Goal: Information Seeking & Learning: Learn about a topic

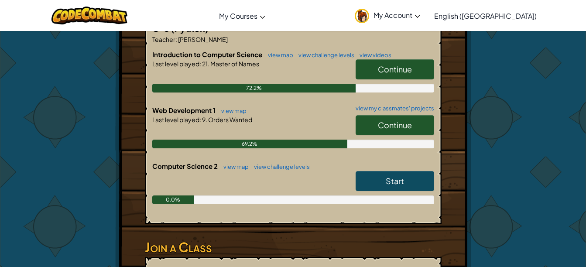
scroll to position [187, 0]
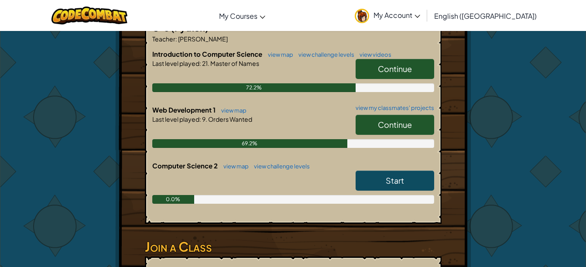
click at [385, 125] on span "Continue" at bounding box center [395, 125] width 34 height 10
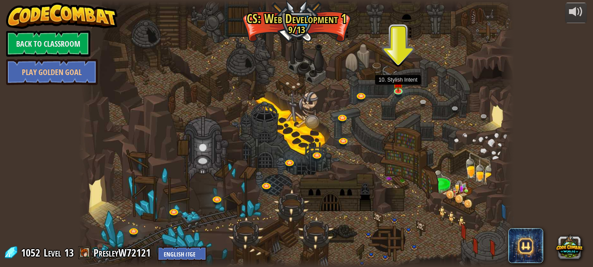
click at [400, 87] on img at bounding box center [398, 83] width 10 height 18
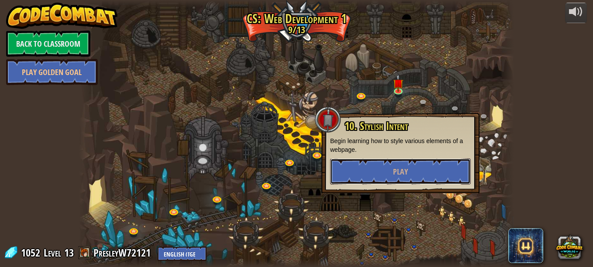
click at [403, 169] on span "Play" at bounding box center [400, 171] width 15 height 11
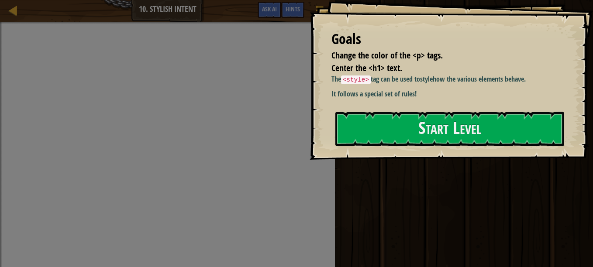
click at [409, 231] on div "Ran Submit Done" at bounding box center [462, 131] width 261 height 263
click at [437, 134] on button "Start Level" at bounding box center [449, 129] width 229 height 34
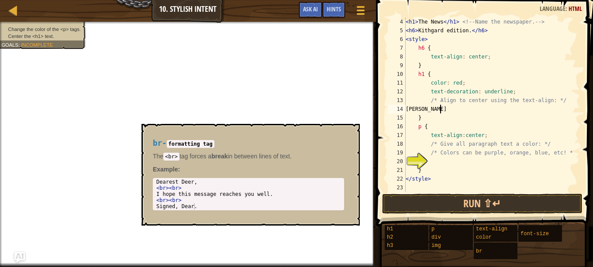
scroll to position [4, 3]
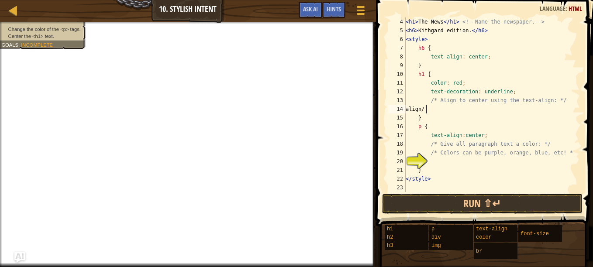
click at [426, 110] on div "< h1 > The News </ h1 > <!-- Name the newspaper. --> < h6 > Kithgard edition. <…" at bounding box center [488, 113] width 169 height 192
click at [428, 110] on div "< h1 > The News </ h1 > <!-- Name the newspaper. --> < h6 > Kithgard edition. <…" at bounding box center [488, 113] width 169 height 192
click at [443, 110] on div "< h1 > The News </ h1 > <!-- Name the newspaper. --> < h6 > Kithgard edition. <…" at bounding box center [488, 113] width 169 height 192
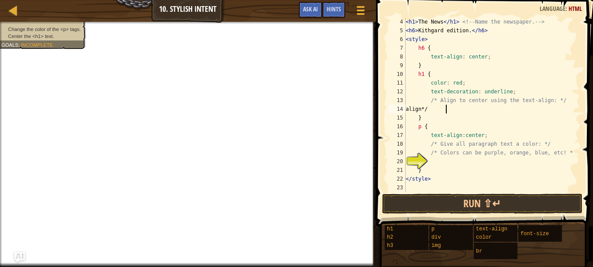
click at [442, 109] on div "< h1 > The News </ h1 > <!-- Name the newspaper. --> < h6 > Kithgard edition. <…" at bounding box center [488, 113] width 169 height 192
click at [440, 113] on div "< h1 > The News </ h1 > <!-- Name the newspaper. --> < h6 > Kithgard edition. <…" at bounding box center [488, 113] width 169 height 192
click at [448, 110] on div "< h1 > The News </ h1 > <!-- Name the newspaper. --> < h6 > Kithgard edition. <…" at bounding box center [488, 113] width 169 height 192
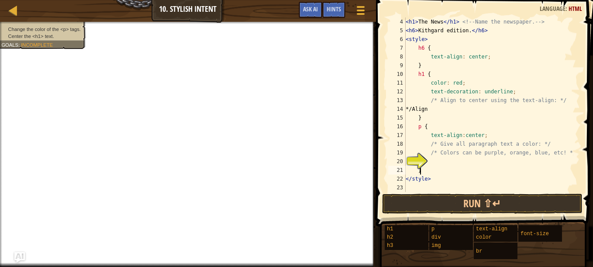
click at [443, 166] on div "< h1 > The News </ h1 > <!-- Name the newspaper. --> < h6 > Kithgard edition. <…" at bounding box center [488, 113] width 169 height 192
type textarea "}"
click at [436, 161] on div "< h1 > The News </ h1 > <!-- Name the newspaper. --> < h6 > Kithgard edition. <…" at bounding box center [488, 113] width 169 height 192
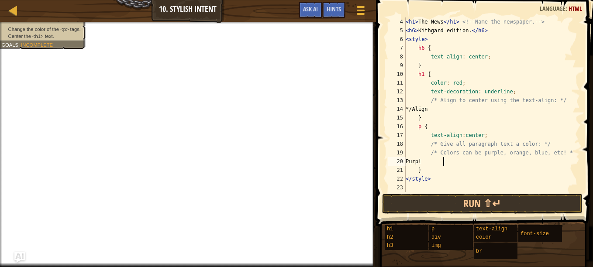
type textarea "Purple"
click at [429, 162] on div "< h1 > The News </ h1 > <!-- Name the newspaper. --> < h6 > Kithgard edition. <…" at bounding box center [488, 113] width 169 height 192
click at [457, 164] on div "< h1 > The News </ h1 > <!-- Name the newspaper. --> < h6 > Kithgard edition. <…" at bounding box center [488, 113] width 169 height 192
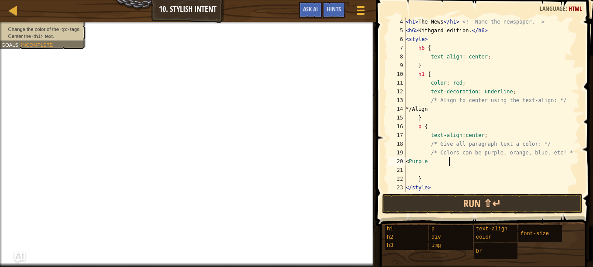
scroll to position [4, 3]
click at [451, 163] on div "< h1 > The News </ h1 > <!-- Name the newspaper. --> < h6 > Kithgard edition. <…" at bounding box center [488, 113] width 169 height 192
click at [449, 162] on div "< h1 > The News </ h1 > <!-- Name the newspaper. --> < h6 > Kithgard edition. <…" at bounding box center [488, 113] width 169 height 192
click at [431, 161] on div "< h1 > The News </ h1 > <!-- Name the newspaper. --> < h6 > Kithgard edition. <…" at bounding box center [488, 113] width 169 height 192
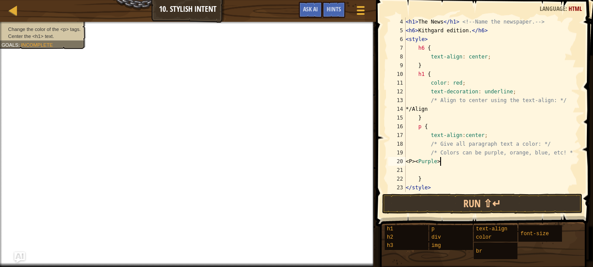
click at [436, 163] on div "< h1 > The News </ h1 > <!-- Name the newspaper. --> < h6 > Kithgard edition. <…" at bounding box center [488, 113] width 169 height 192
click at [438, 162] on div "< h1 > The News </ h1 > <!-- Name the newspaper. --> < h6 > Kithgard edition. <…" at bounding box center [488, 113] width 169 height 192
drag, startPoint x: 475, startPoint y: 165, endPoint x: 408, endPoint y: 167, distance: 67.3
click at [408, 167] on div "< h1 > The News </ h1 > <!-- Name the newspaper. --> < h6 > Kithgard edition. <…" at bounding box center [488, 113] width 169 height 192
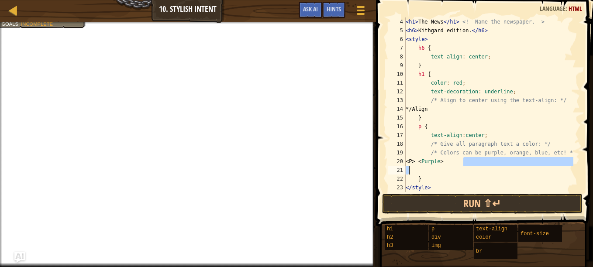
type textarea "<P> <Purple>"
click at [8, 11] on div at bounding box center [13, 10] width 11 height 11
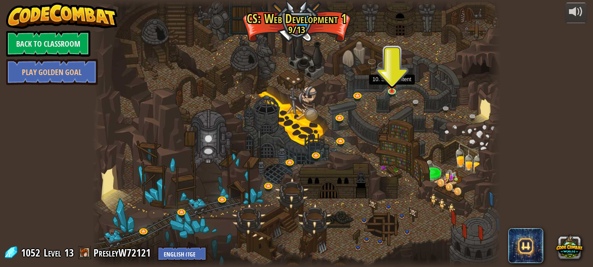
click at [389, 90] on img at bounding box center [392, 84] width 10 height 16
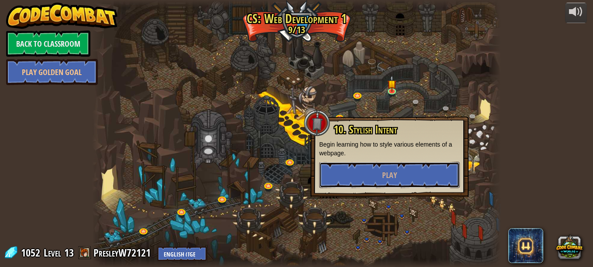
click at [393, 167] on button "Play" at bounding box center [389, 175] width 141 height 26
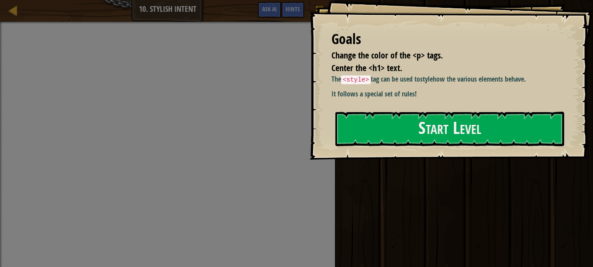
click at [444, 138] on button "Start Level" at bounding box center [449, 129] width 229 height 34
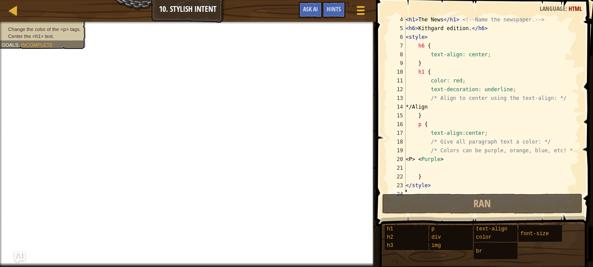
scroll to position [29, 0]
click at [359, 5] on div at bounding box center [360, 10] width 11 height 12
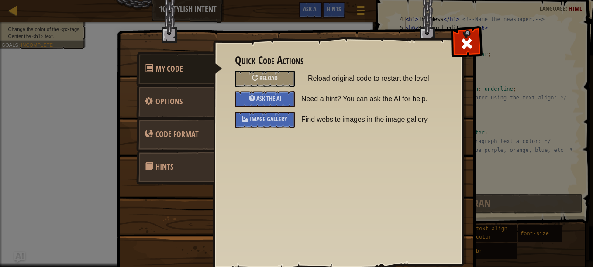
click at [263, 81] on span "Reload" at bounding box center [268, 78] width 18 height 8
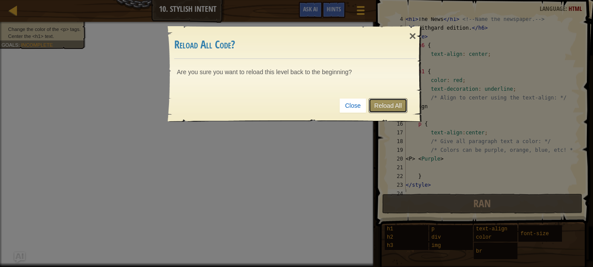
click at [395, 105] on link "Reload All" at bounding box center [387, 105] width 39 height 15
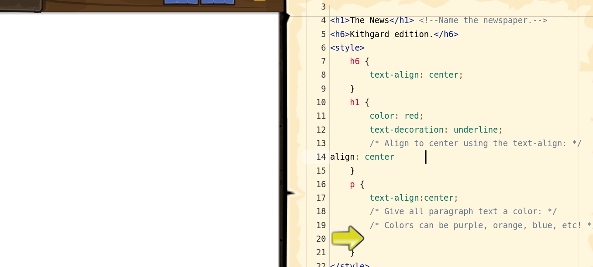
scroll to position [4, 5]
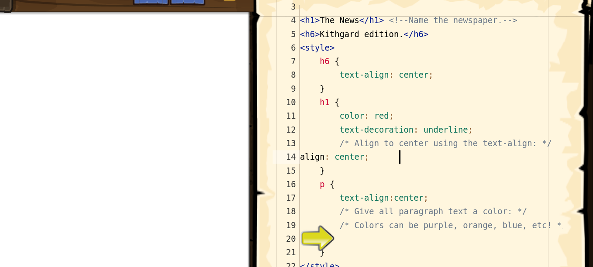
click at [427, 115] on div "< h1 > The News </ h1 > <!-- Name the newspaper. --> < h6 > Kithgard edition. <…" at bounding box center [488, 110] width 169 height 192
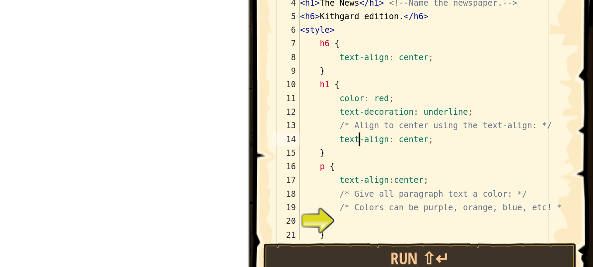
scroll to position [4, 3]
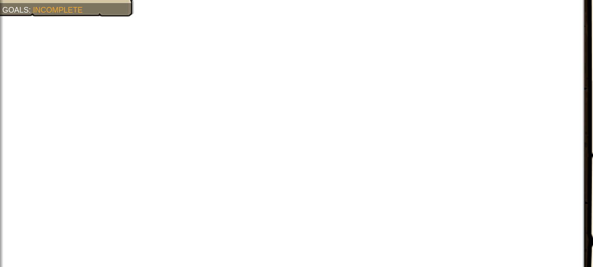
type textarea "text-align: center;"
click at [30, 48] on div "Goals : Incomplete" at bounding box center [27, 44] width 52 height 7
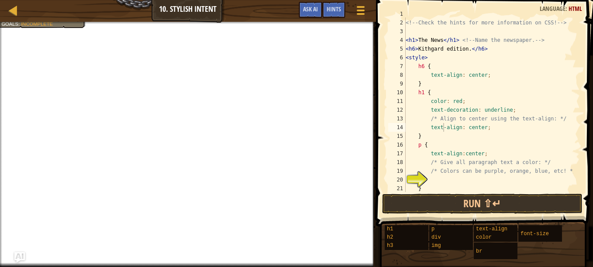
click at [55, 25] on div "Change the color of the <p> tags. Center the <h1> text. Goals : Incomplete" at bounding box center [38, 11] width 96 height 33
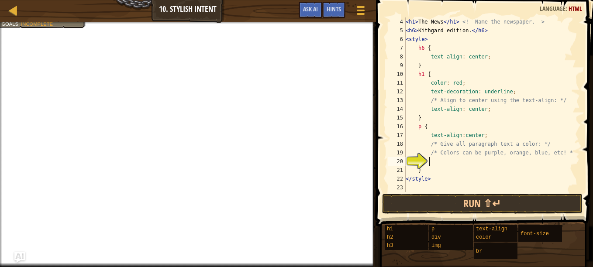
click at [445, 164] on div "< h1 > The News </ h1 > <!-- Name the newspaper. --> < h6 > Kithgard edition. <…" at bounding box center [488, 113] width 169 height 192
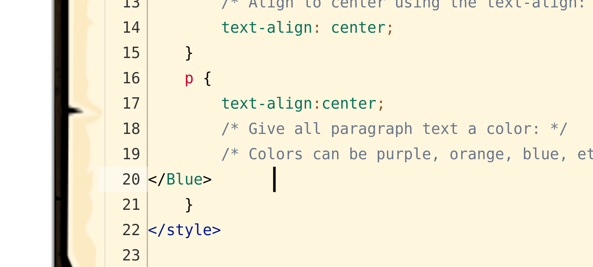
scroll to position [0, 0]
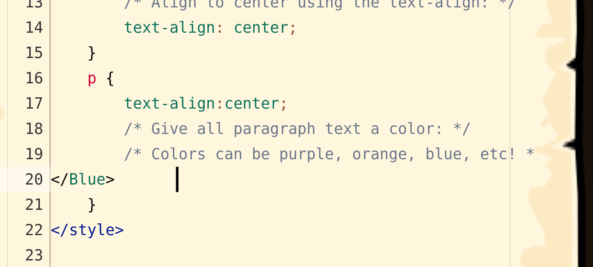
click at [431, 162] on div "< h1 > The News </ h1 > <!-- Name the newspaper. --> < h6 > Kithgard edition. <…" at bounding box center [488, 113] width 169 height 192
click at [432, 162] on div "< h1 > The News </ h1 > <!-- Name the newspaper. --> < h6 > Kithgard edition. <…" at bounding box center [488, 113] width 169 height 192
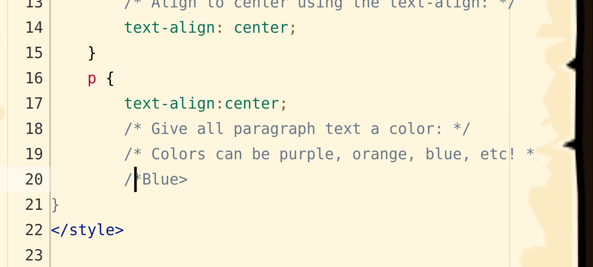
click at [448, 162] on div "< h1 > The News </ h1 > <!-- Name the newspaper. --> < h6 > Kithgard edition. <…" at bounding box center [488, 113] width 169 height 192
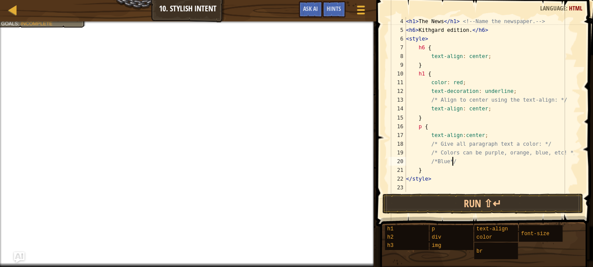
scroll to position [0, 0]
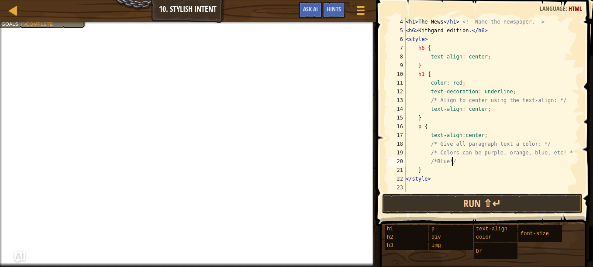
click at [41, 24] on span "Incomplete" at bounding box center [37, 24] width 32 height 6
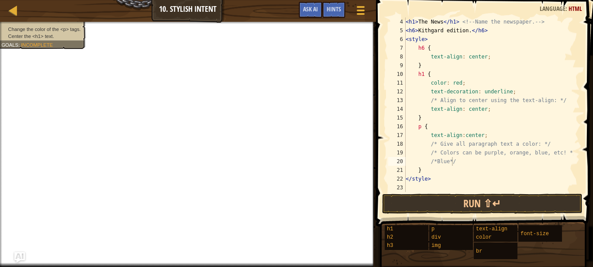
click at [46, 31] on span "Change the color of the <p> tags." at bounding box center [44, 29] width 72 height 6
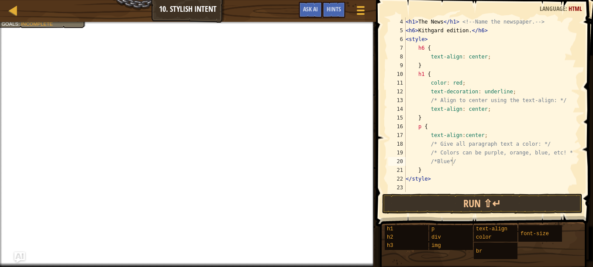
click at [60, 25] on div "Change the color of the <p> tags. Center the <h1> text. Goals : Incomplete" at bounding box center [38, 11] width 96 height 33
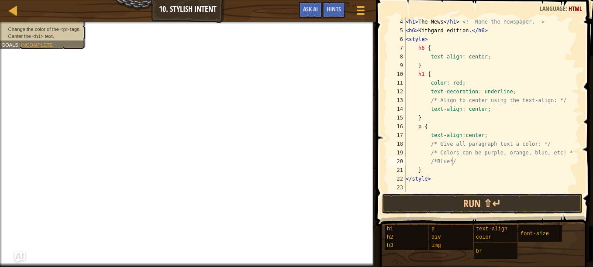
click at [58, 26] on ul "Change the color of the <p> tags. Center the <h1> text." at bounding box center [41, 33] width 81 height 14
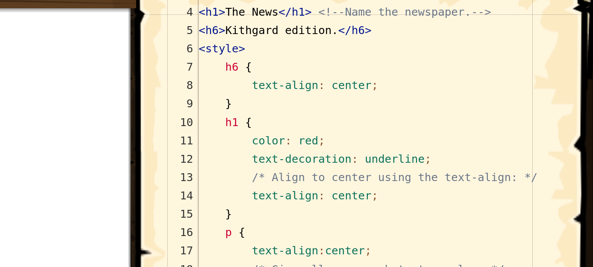
scroll to position [24, 0]
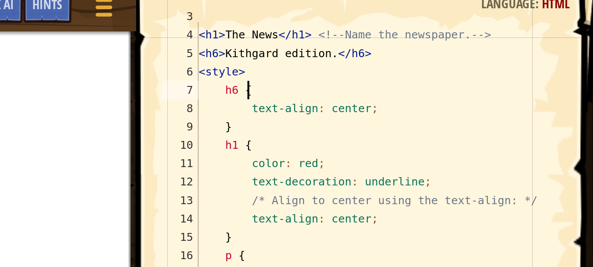
click at [533, 49] on div "< h1 > The News </ h1 > <!-- Name the newspaper. --> < h6 > Kithgard edition. <…" at bounding box center [488, 106] width 169 height 192
click at [447, 61] on div "< h1 > The News </ h1 > <!-- Name the newspaper. --> < h6 > Kithgard edition. <…" at bounding box center [488, 106] width 169 height 192
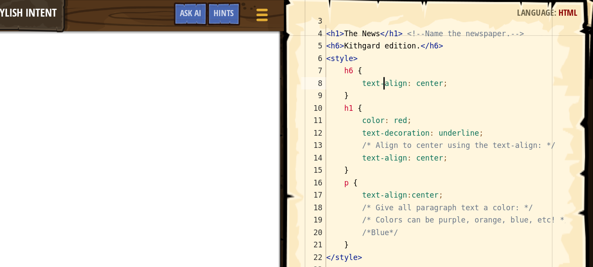
scroll to position [0, 0]
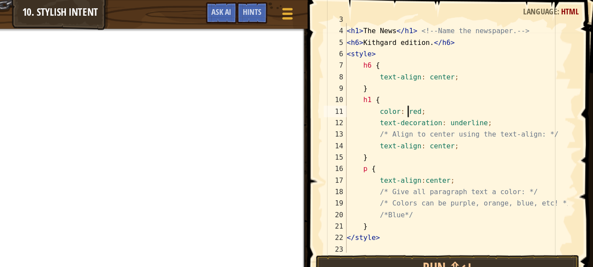
click at [451, 85] on div "< h1 > The News </ h1 > <!-- Name the newspaper. --> < h6 > Kithgard edition. <…" at bounding box center [488, 106] width 169 height 192
click at [454, 85] on div "< h1 > The News </ h1 > <!-- Name the newspaper. --> < h6 > Kithgard edition. <…" at bounding box center [488, 106] width 169 height 192
click at [438, 176] on div "< h1 > The News </ h1 > <!-- Name the newspaper. --> < h6 > Kithgard edition. <…" at bounding box center [488, 106] width 169 height 192
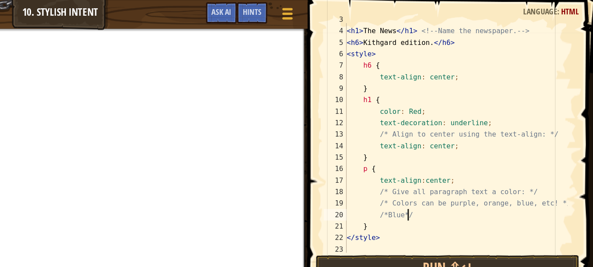
click at [456, 164] on div "< h1 > The News </ h1 > <!-- Name the newspaper. --> < h6 > Kithgard edition. <…" at bounding box center [488, 106] width 169 height 192
type textarea "/"
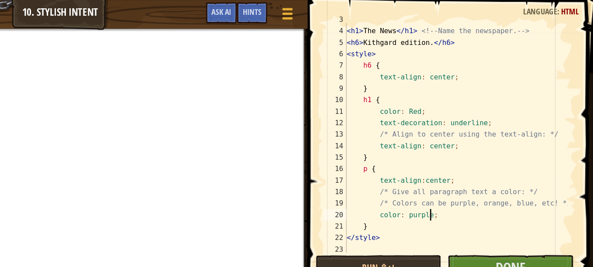
scroll to position [0, 0]
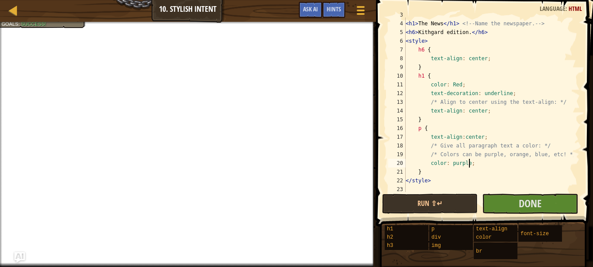
type textarea "color: purple;"
click at [45, 24] on div at bounding box center [188, 23] width 376 height 2
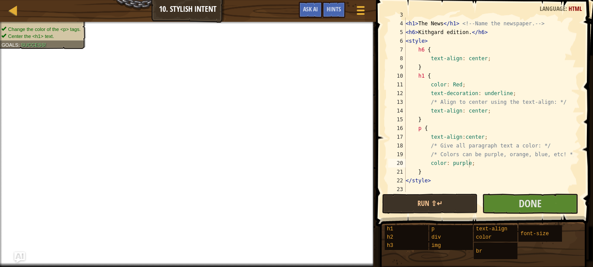
click at [38, 42] on span "Success!" at bounding box center [33, 45] width 25 height 6
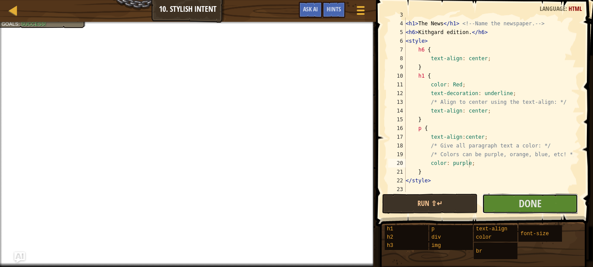
click at [530, 206] on span "Done" at bounding box center [530, 203] width 23 height 14
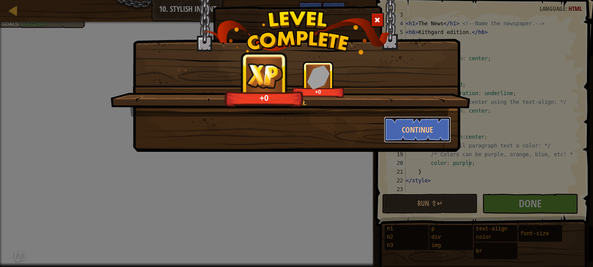
click at [392, 132] on button "Continue" at bounding box center [418, 130] width 68 height 26
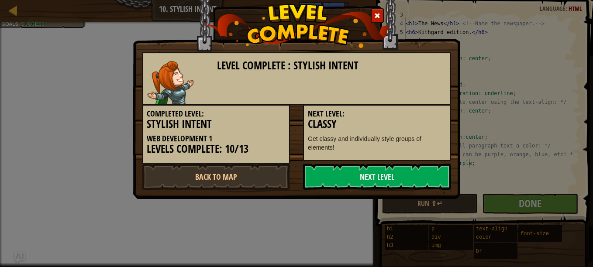
click at [402, 175] on link "Next Level" at bounding box center [377, 177] width 148 height 26
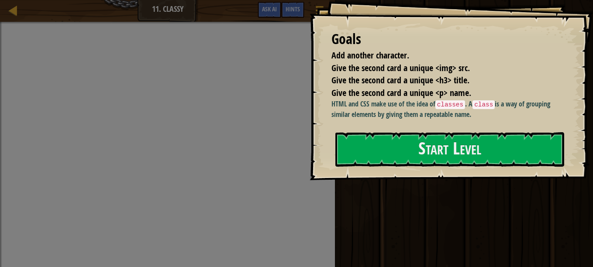
click at [439, 172] on div "Goals Add another character. Give the second card a unique <img> src. Give the …" at bounding box center [451, 90] width 283 height 180
click at [411, 153] on button "Start Level" at bounding box center [449, 149] width 229 height 34
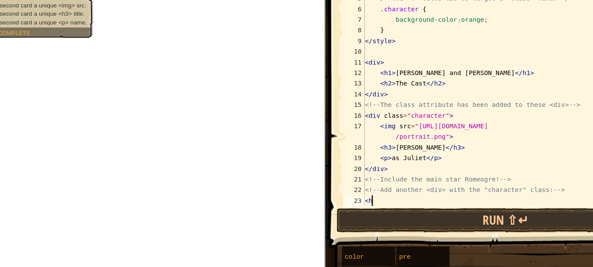
scroll to position [4, 0]
type textarea "<"
click at [406, 137] on div "< style > /* The "." tells CSS to target a "class" name. */ .character { backgr…" at bounding box center [449, 117] width 248 height 201
click at [338, 199] on div "< style > /* The "." tells CSS to target a "class" name. */ .character { backgr…" at bounding box center [449, 117] width 248 height 201
type textarea "D"
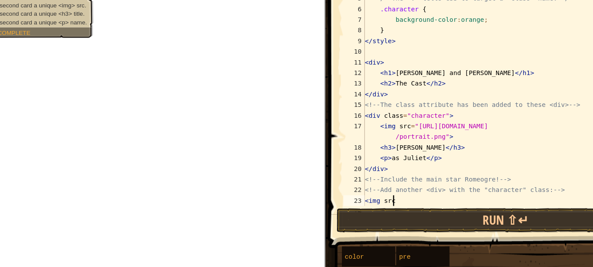
scroll to position [4, 1]
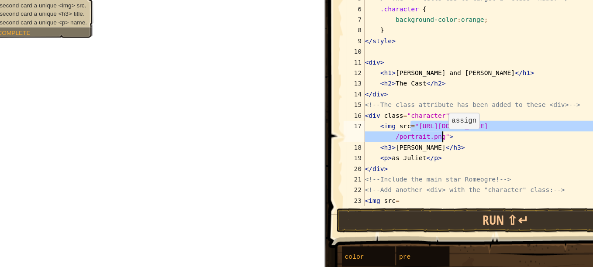
drag, startPoint x: 363, startPoint y: 134, endPoint x: 391, endPoint y: 146, distance: 30.7
click at [391, 146] on div "< style > /* The "." tells CSS to target a "class" name. */ .character { backgr…" at bounding box center [449, 117] width 248 height 201
click at [357, 196] on div "< style > /* The "." tells CSS to target a "class" name. */ .character { backgr…" at bounding box center [449, 117] width 248 height 201
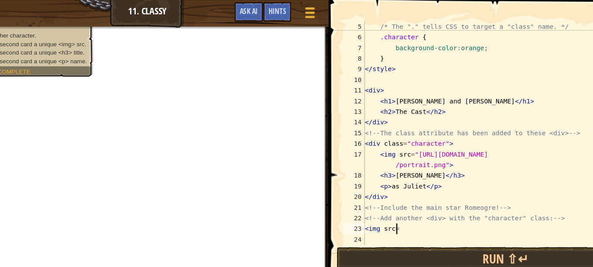
scroll to position [0, 0]
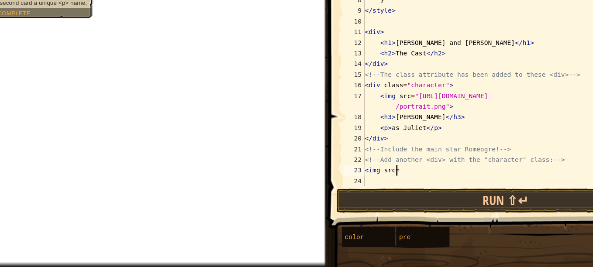
type textarea "<img src="
paste textarea
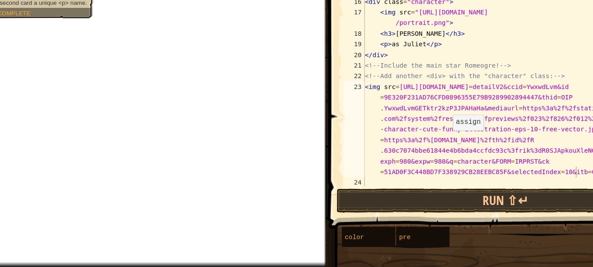
scroll to position [105, 0]
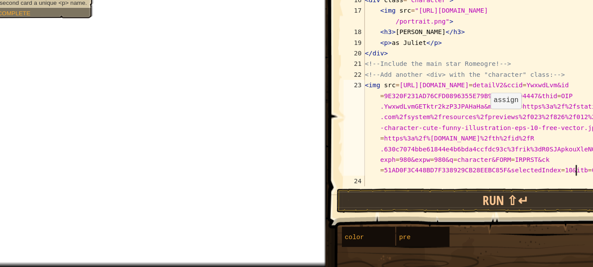
drag, startPoint x: 502, startPoint y: 185, endPoint x: 410, endPoint y: 137, distance: 104.5
drag, startPoint x: 410, startPoint y: 137, endPoint x: 389, endPoint y: 167, distance: 36.4
click at [389, 167] on div "< h2 > The Cast </ h2 > </ div > <!-- The class attribute has been added to the…" at bounding box center [449, 117] width 248 height 201
type textarea "<img src=[URL][DOMAIN_NAME][DOMAIN_NAME][DOMAIN_NAME]"
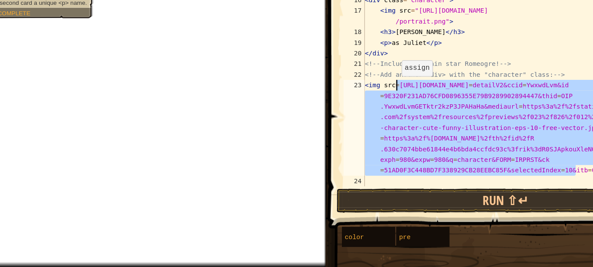
drag, startPoint x: 502, startPoint y: 188, endPoint x: 352, endPoint y: 119, distance: 164.6
click at [352, 119] on div "< h2 > The Cast </ h2 > </ div > <!-- The class attribute has been added to the…" at bounding box center [449, 117] width 248 height 201
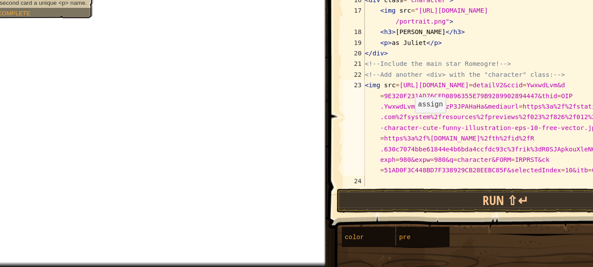
type textarea "<img src=[URL][DOMAIN_NAME][DOMAIN_NAME][DOMAIN_NAME]"
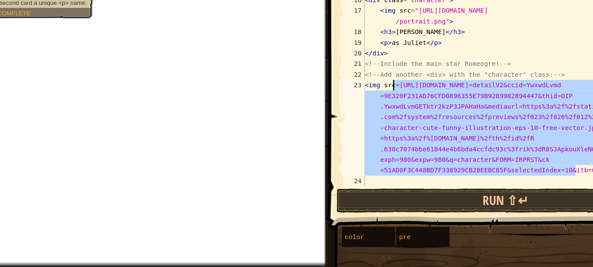
drag, startPoint x: 501, startPoint y: 187, endPoint x: 349, endPoint y: 120, distance: 165.9
click at [349, 120] on div "< h2 > The Cast </ h2 > </ div > <!-- The class attribute has been added to the…" at bounding box center [449, 117] width 248 height 201
type textarea "<img src=[URL][DOMAIN_NAME][DOMAIN_NAME][DOMAIN_NAME]"
drag, startPoint x: 350, startPoint y: 117, endPoint x: 500, endPoint y: 184, distance: 164.0
click at [500, 184] on div "< h2 > The Cast </ h2 > </ div > <!-- The class attribute has been added to the…" at bounding box center [449, 117] width 248 height 201
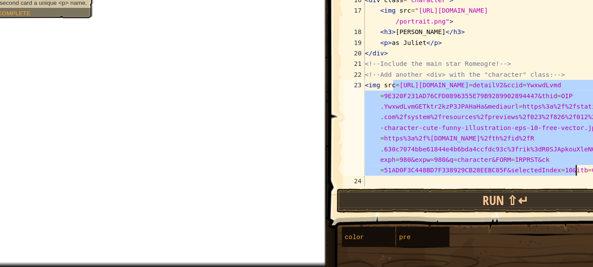
type textarea "<img src"
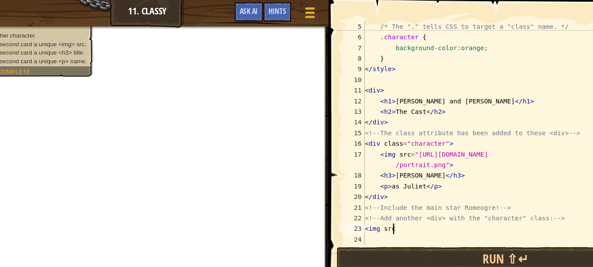
scroll to position [34, 0]
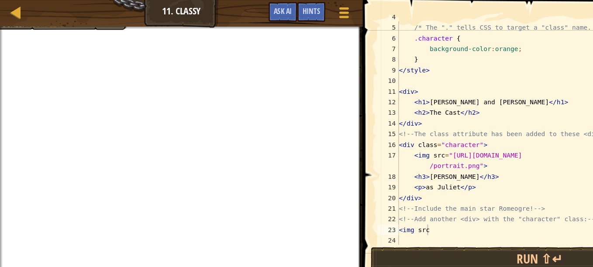
click at [48, 24] on div at bounding box center [148, 23] width 297 height 2
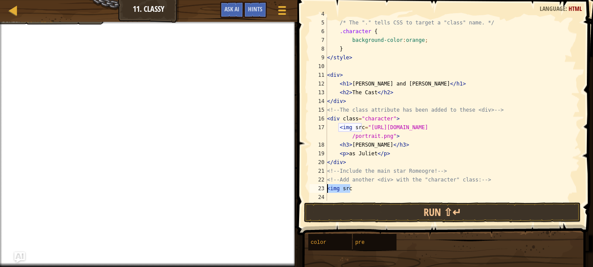
drag, startPoint x: 355, startPoint y: 189, endPoint x: 326, endPoint y: 190, distance: 28.8
click at [326, 190] on div "<img src 4 5 6 7 8 9 10 11 12 13 14 15 16 17 18 19 20 21 22 23 24 < style > /* …" at bounding box center [444, 108] width 272 height 183
click at [1, 170] on div at bounding box center [1, 151] width 2 height 258
click at [17, 256] on img "Ask AI" at bounding box center [19, 257] width 10 height 10
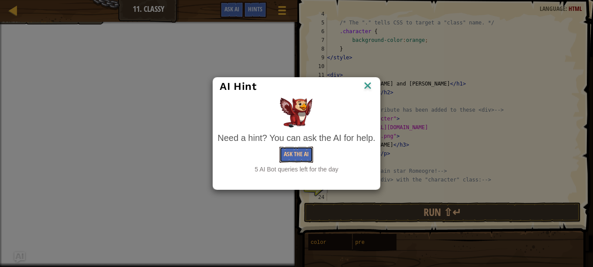
click at [289, 153] on button "Ask the AI" at bounding box center [296, 155] width 34 height 16
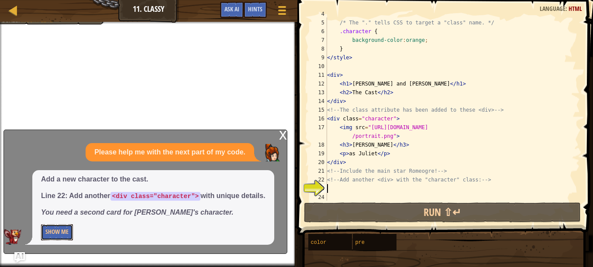
click at [60, 234] on button "Show Me" at bounding box center [57, 232] width 32 height 16
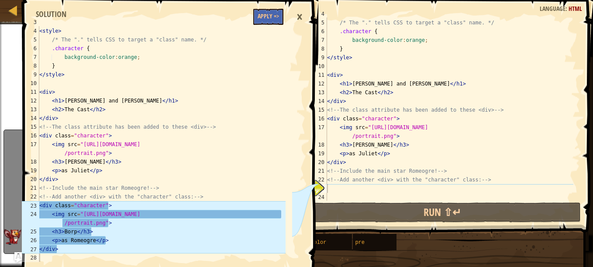
scroll to position [26, 0]
click at [302, 23] on div "×" at bounding box center [299, 17] width 15 height 20
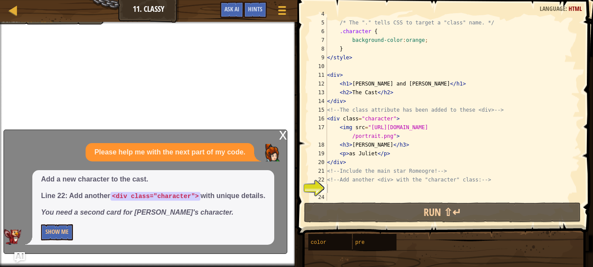
click at [284, 138] on div "x" at bounding box center [283, 134] width 8 height 9
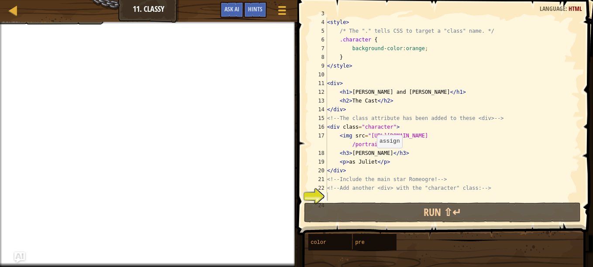
scroll to position [35, 0]
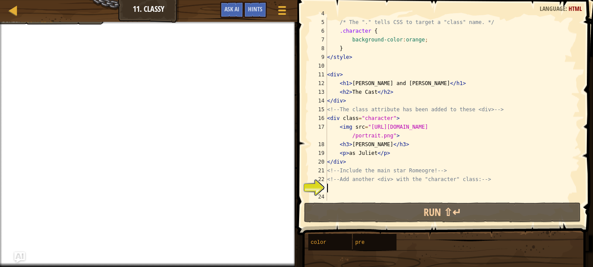
click at [334, 189] on div "< style > /* The "." tells CSS to target a "class" name. */ .character { backgr…" at bounding box center [449, 109] width 248 height 201
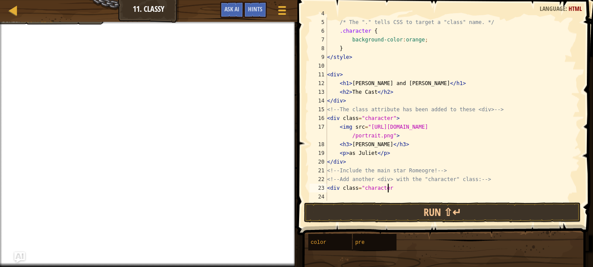
scroll to position [4, 5]
type textarea "<div class="character">"
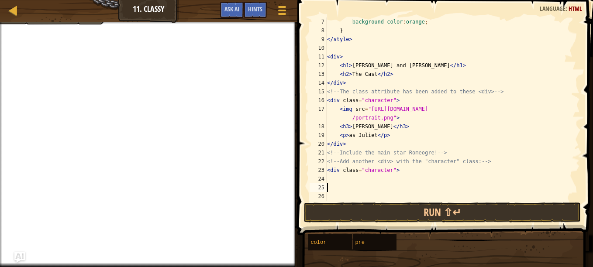
scroll to position [52, 0]
drag, startPoint x: 344, startPoint y: 179, endPoint x: 335, endPoint y: 187, distance: 11.8
click at [335, 187] on div ".character { background-color : orange ; } </ style > < div > < h1 > [PERSON_NA…" at bounding box center [449, 110] width 248 height 201
click at [368, 182] on div ".character { background-color : orange ; } </ style > < div > < h1 > [PERSON_NA…" at bounding box center [449, 110] width 248 height 201
type textarea "i"
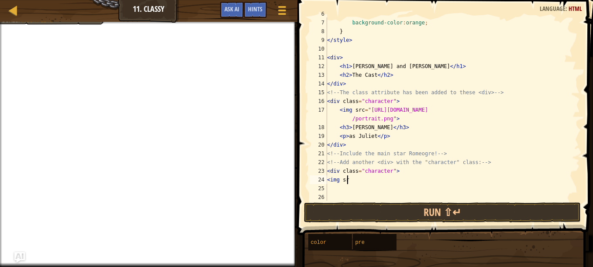
scroll to position [4, 1]
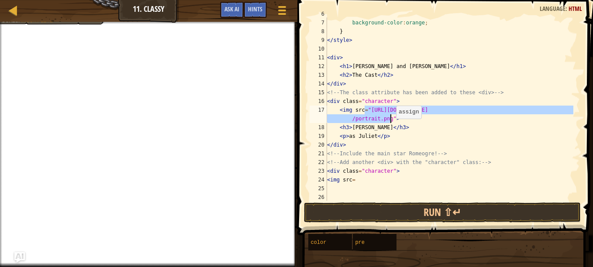
drag, startPoint x: 364, startPoint y: 111, endPoint x: 392, endPoint y: 120, distance: 29.1
click at [392, 120] on div ".character { background-color : orange ; } </ style > < div > < h1 > [PERSON_NA…" at bounding box center [449, 110] width 248 height 201
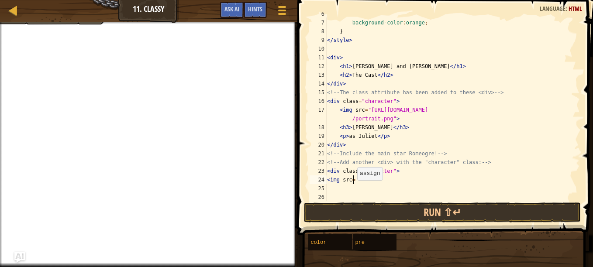
click at [353, 181] on div ".character { background-color : orange ; } </ style > < div > < h1 > [PERSON_NA…" at bounding box center [449, 110] width 248 height 201
paste textarea ""[URL][DOMAIN_NAME]""
type textarea "<img src="[URL][DOMAIN_NAME]""
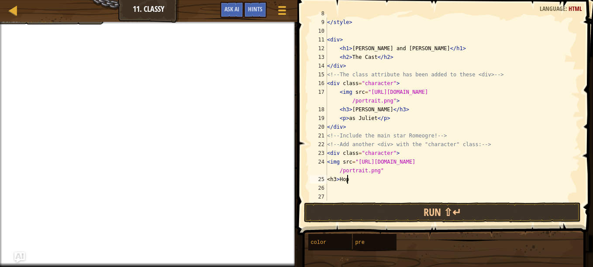
scroll to position [4, 1]
click at [327, 180] on div "} </ style > < div > < h1 > [PERSON_NAME] and [PERSON_NAME] </ h1 > < h2 > The …" at bounding box center [449, 109] width 248 height 201
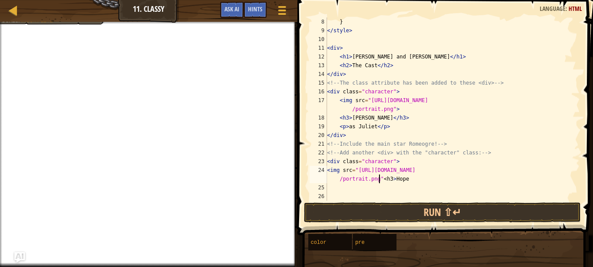
scroll to position [61, 0]
click at [355, 188] on div "} </ style > < div > < h1 > [PERSON_NAME] and [PERSON_NAME] </ h1 > < h2 > The …" at bounding box center [449, 117] width 248 height 201
type textarea "<h3>Hope jaz</h3>"
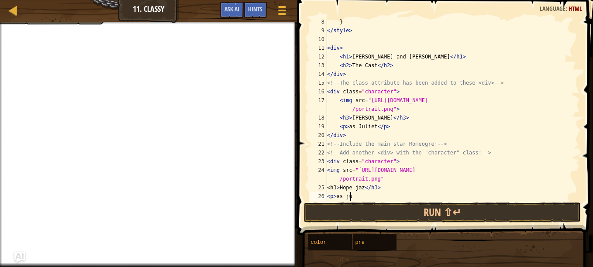
click at [337, 187] on div "} </ style > < div > < h1 > [PERSON_NAME] and [PERSON_NAME] </ h1 > < h2 > The …" at bounding box center [449, 117] width 248 height 201
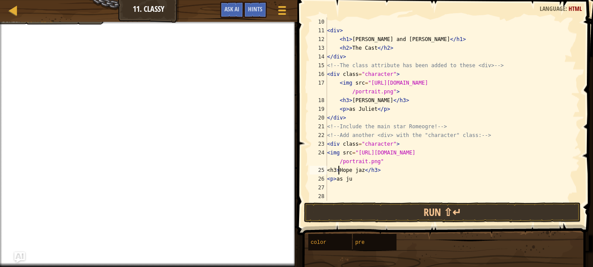
click at [356, 183] on div "< div > < h1 > [PERSON_NAME] and [PERSON_NAME] </ h1 > < h2 > The Cast </ h2 > …" at bounding box center [449, 117] width 248 height 201
type textarea "<p>as Romeogre</p>"
click at [337, 188] on div "< div > < h1 > [PERSON_NAME] and [PERSON_NAME] </ h1 > < h2 > The Cast </ h2 > …" at bounding box center [449, 117] width 248 height 201
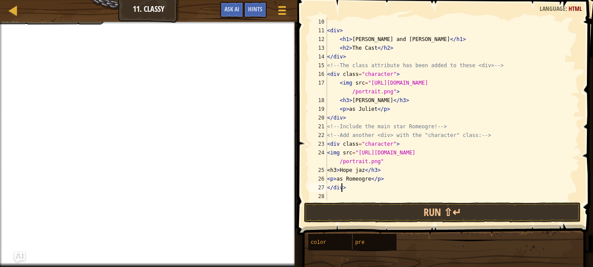
click at [343, 191] on div "< div > < h1 > [PERSON_NAME] and [PERSON_NAME] </ h1 > < h2 > The Cast </ h2 > …" at bounding box center [449, 117] width 248 height 201
type textarea "</div>"
click at [369, 193] on div "< div > < h1 > [PERSON_NAME] and [PERSON_NAME] </ h1 > < h2 > The Cast </ h2 > …" at bounding box center [449, 117] width 248 height 201
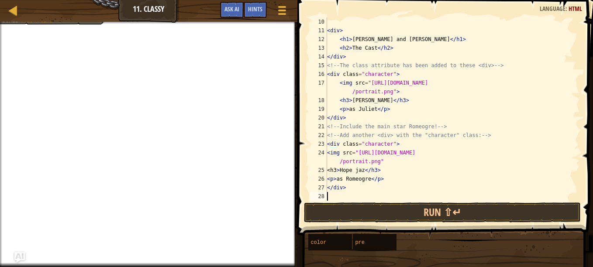
scroll to position [4, 0]
click at [392, 178] on div "< div > < h1 > [PERSON_NAME] and [PERSON_NAME] </ h1 > < h2 > The Cast </ h2 > …" at bounding box center [449, 117] width 248 height 201
type textarea "<p>as Romeogre</p>"
click at [51, 23] on div at bounding box center [148, 23] width 297 height 2
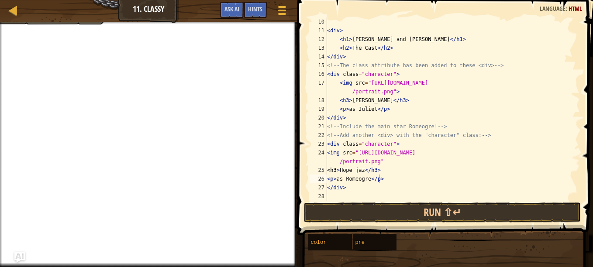
click at [68, 13] on div "Map Web Development 1 11. Classy Game Menu Done Hints Ask AI" at bounding box center [148, 11] width 297 height 22
click at [24, 19] on div "Map Web Development 1 11. Classy Game Menu Done Hints Ask AI" at bounding box center [148, 11] width 297 height 22
click at [259, 12] on span "Hints" at bounding box center [255, 9] width 14 height 8
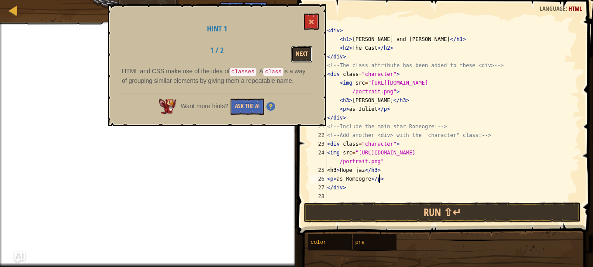
click at [303, 52] on button "Next" at bounding box center [301, 54] width 21 height 16
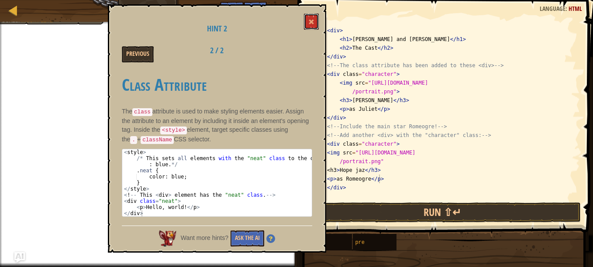
click at [304, 24] on button at bounding box center [311, 22] width 15 height 16
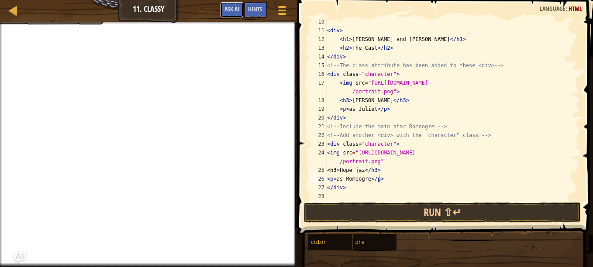
click at [231, 4] on button "Ask AI" at bounding box center [232, 10] width 24 height 16
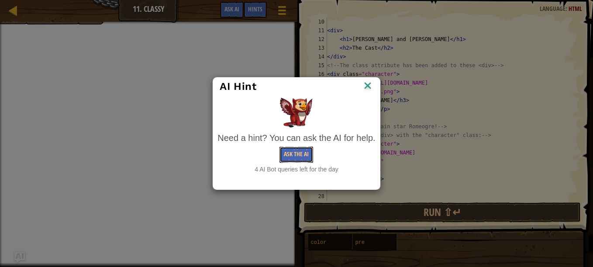
click at [291, 150] on button "Ask the AI" at bounding box center [296, 155] width 34 height 16
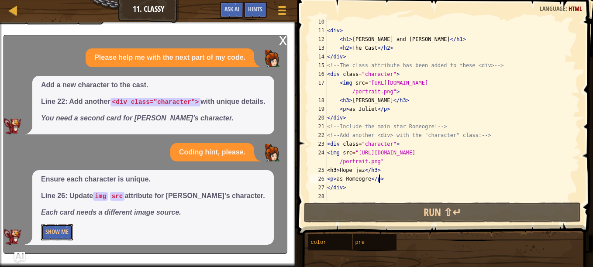
click at [54, 235] on button "Show Me" at bounding box center [57, 232] width 32 height 16
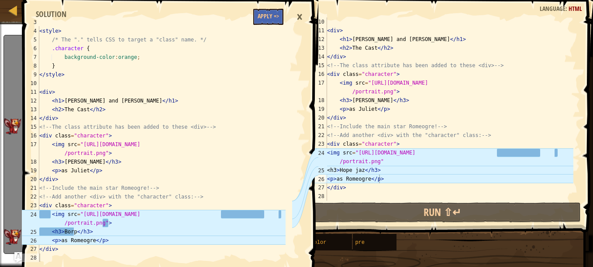
scroll to position [26, 0]
type textarea "<img src="[URL][DOMAIN_NAME]">"
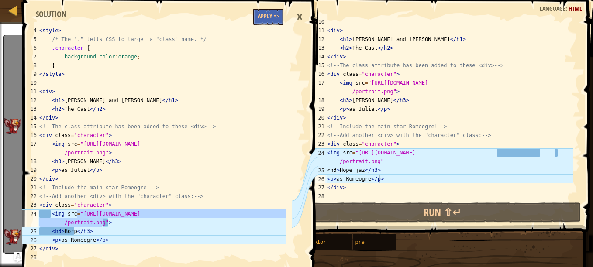
drag, startPoint x: 78, startPoint y: 214, endPoint x: 103, endPoint y: 223, distance: 26.2
click at [103, 223] on div "< style > /* The "." tells CSS to target a "class" name. */ .character { backgr…" at bounding box center [162, 152] width 248 height 253
click at [446, 189] on div "< div > < h1 > [PERSON_NAME] and [PERSON_NAME] </ h1 > < h2 > The Cast </ h2 > …" at bounding box center [449, 117] width 248 height 201
click at [299, 20] on div "×" at bounding box center [299, 17] width 15 height 20
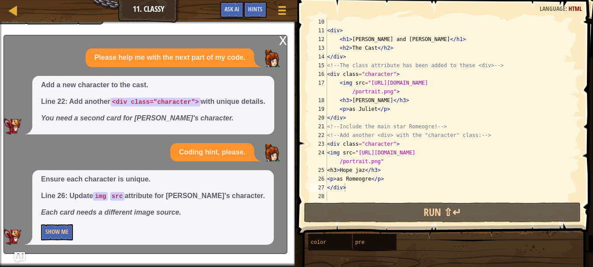
click at [282, 44] on div "x" at bounding box center [283, 39] width 8 height 9
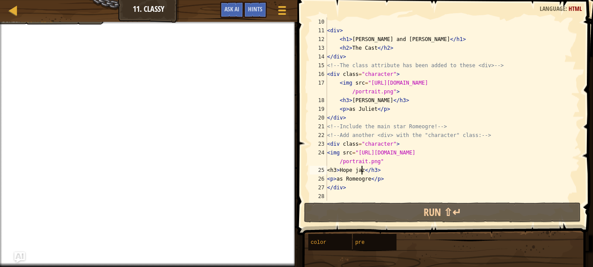
click at [361, 171] on div "< div > < h1 > [PERSON_NAME] and [PERSON_NAME] </ h1 > < h2 > The Cast </ h2 > …" at bounding box center [449, 117] width 248 height 201
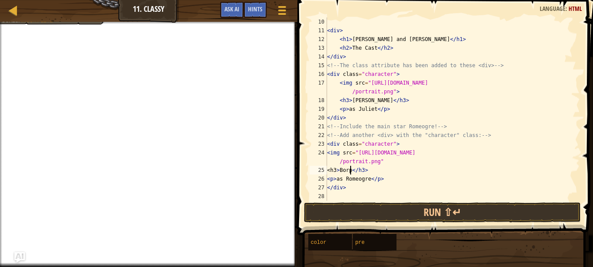
scroll to position [4, 2]
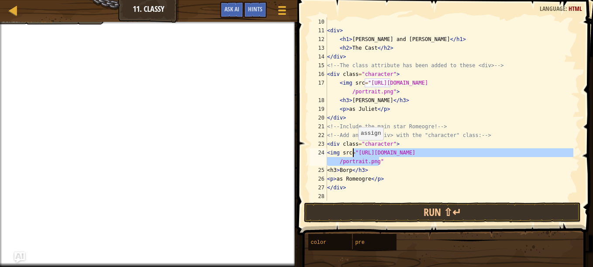
drag, startPoint x: 379, startPoint y: 162, endPoint x: 354, endPoint y: 150, distance: 28.1
click at [354, 150] on div "< div > < h1 > [PERSON_NAME] and [PERSON_NAME] </ h1 > < h2 > The Cast </ h2 > …" at bounding box center [449, 117] width 248 height 201
drag, startPoint x: 369, startPoint y: 164, endPoint x: 355, endPoint y: 151, distance: 18.5
click at [355, 151] on div "< div > < h1 > [PERSON_NAME] and [PERSON_NAME] </ h1 > < h2 > The Cast </ h2 > …" at bounding box center [449, 117] width 248 height 201
click at [355, 151] on div "< div > < h1 > [PERSON_NAME] and [PERSON_NAME] </ h1 > < h2 > The Cast </ h2 > …" at bounding box center [449, 108] width 248 height 183
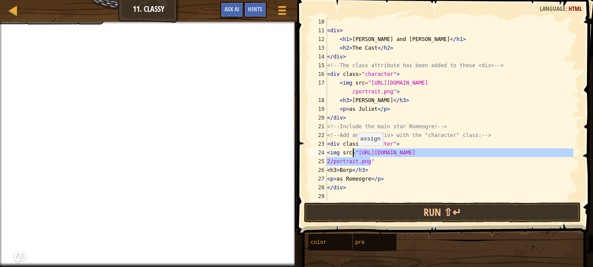
drag, startPoint x: 371, startPoint y: 162, endPoint x: 353, endPoint y: 155, distance: 19.5
click at [353, 155] on div "< div > < h1 > [PERSON_NAME] and [PERSON_NAME] </ h1 > < h2 > The Cast </ h2 > …" at bounding box center [449, 117] width 248 height 201
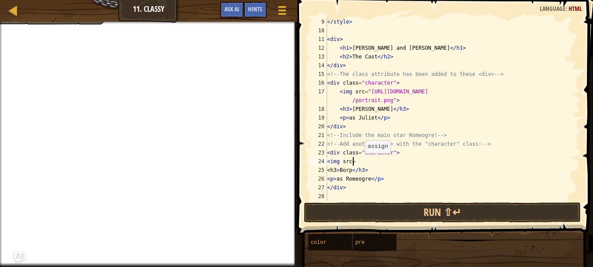
scroll to position [4, 0]
paste textarea ""[URL][DOMAIN_NAME]""
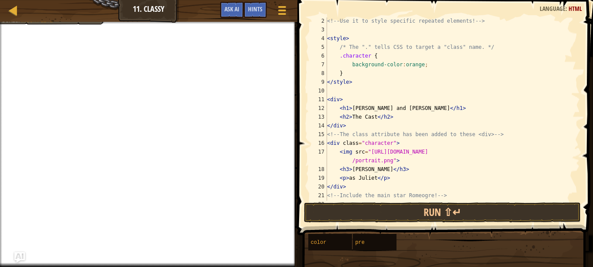
scroll to position [10, 0]
click at [416, 65] on div "<!-- Use it to style specific repeated elements! --> < style > /* The "." tells…" at bounding box center [449, 117] width 248 height 201
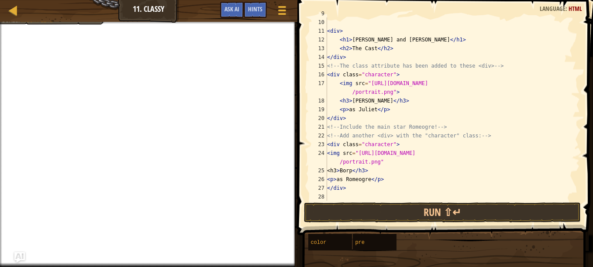
scroll to position [78, 0]
type textarea "background-color:Orange;"
click at [237, 10] on span "Ask AI" at bounding box center [231, 9] width 15 height 8
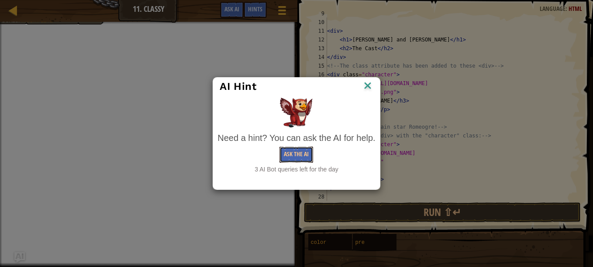
click at [289, 149] on button "Ask the AI" at bounding box center [296, 155] width 34 height 16
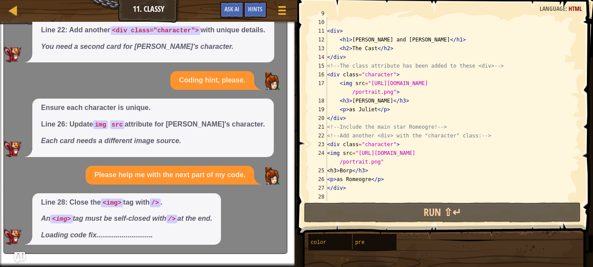
scroll to position [35, 0]
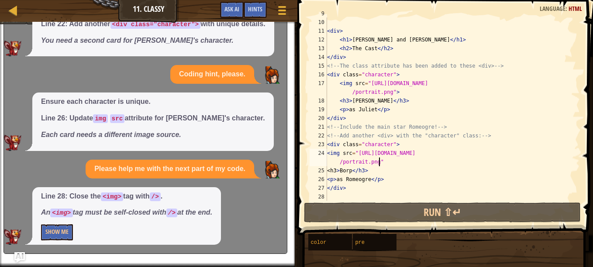
click at [378, 163] on div "</ style > < div > < h1 > [PERSON_NAME] and [PERSON_NAME] </ h1 > < h2 > The Ca…" at bounding box center [449, 109] width 248 height 201
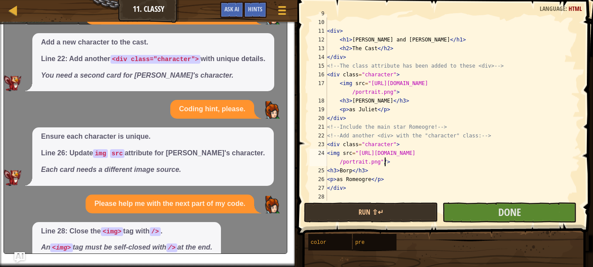
scroll to position [16, 0]
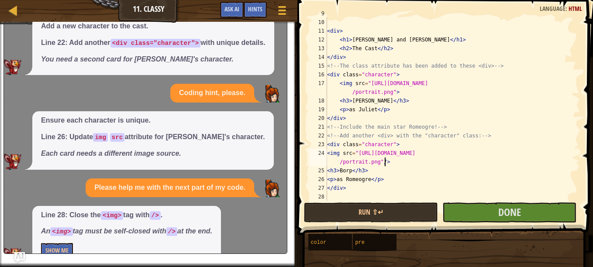
type textarea "<img src="[URL][DOMAIN_NAME]"/>"
click at [232, 8] on span "Ask AI" at bounding box center [231, 9] width 15 height 8
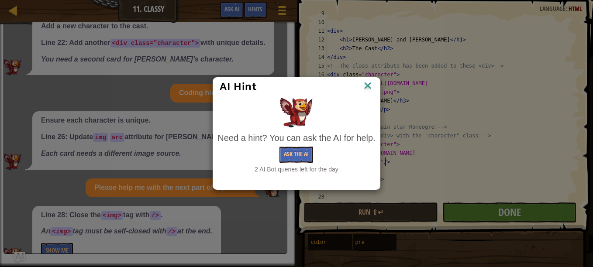
click at [372, 86] on img at bounding box center [367, 86] width 11 height 13
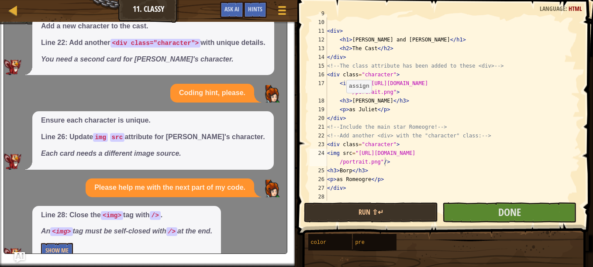
click at [159, 115] on div "Ensure each character is unique. Line 26: Update img src attribute for [PERSON_…" at bounding box center [152, 140] width 241 height 58
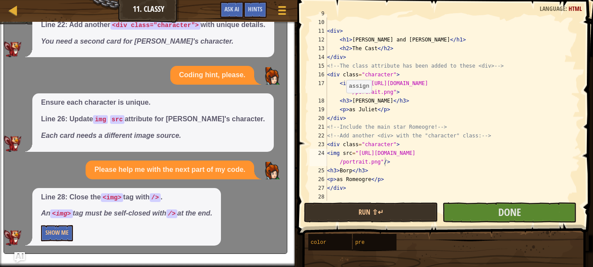
scroll to position [35, 0]
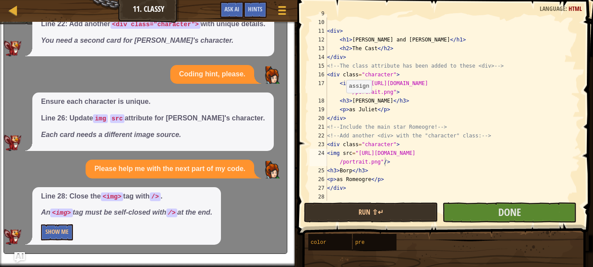
click at [212, 75] on p "Coding hint, please." at bounding box center [212, 74] width 66 height 10
click at [14, 10] on div at bounding box center [13, 10] width 11 height 11
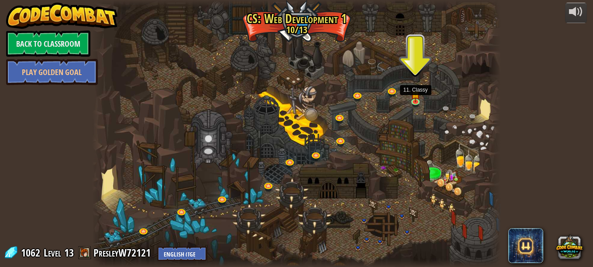
click at [417, 101] on img at bounding box center [415, 94] width 10 height 16
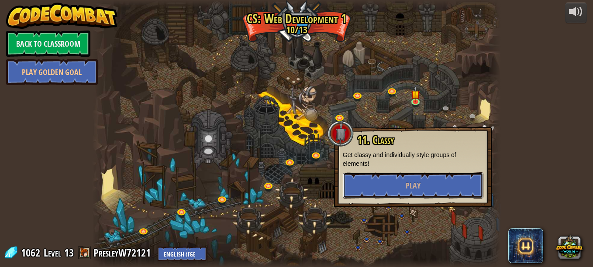
click at [433, 182] on button "Play" at bounding box center [413, 185] width 141 height 26
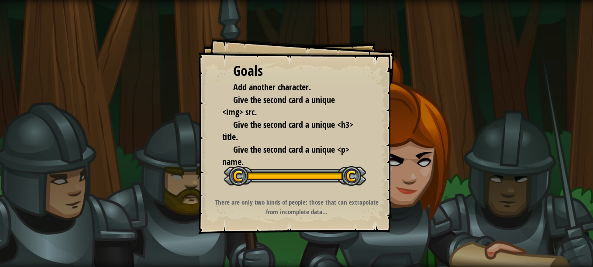
click at [433, 182] on div "Goals Add another character. Give the second card a unique <img> src. Give the …" at bounding box center [296, 133] width 593 height 267
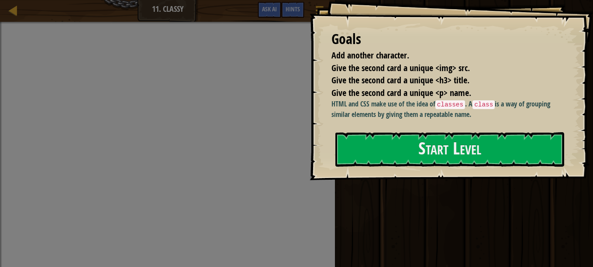
click at [424, 167] on button "Start Level" at bounding box center [449, 149] width 229 height 34
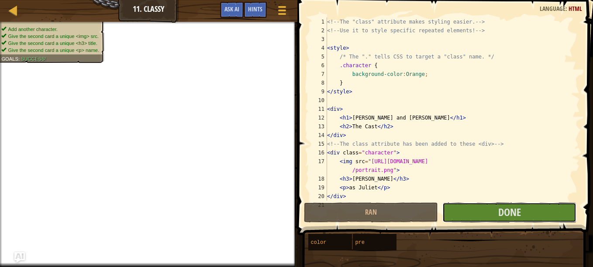
click at [521, 213] on button "Done" at bounding box center [509, 213] width 134 height 20
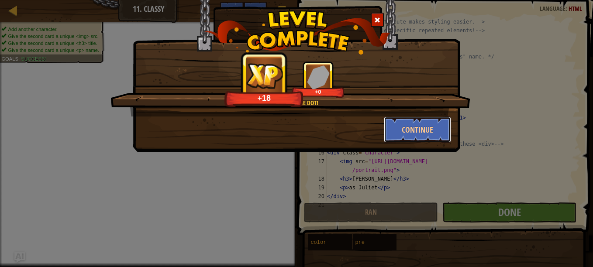
click at [423, 130] on button "Continue" at bounding box center [418, 130] width 68 height 26
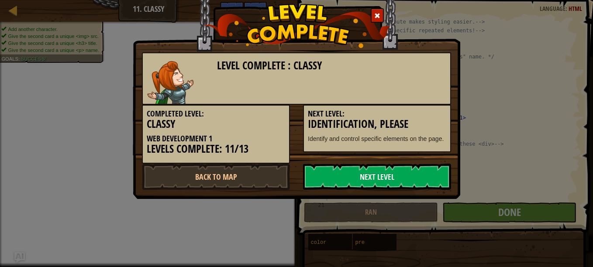
click at [438, 179] on link "Next Level" at bounding box center [377, 177] width 148 height 26
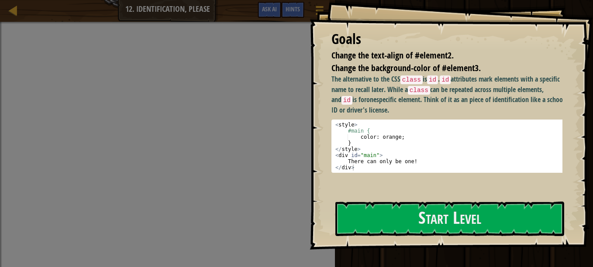
click at [485, 225] on button "Start Level" at bounding box center [449, 219] width 229 height 34
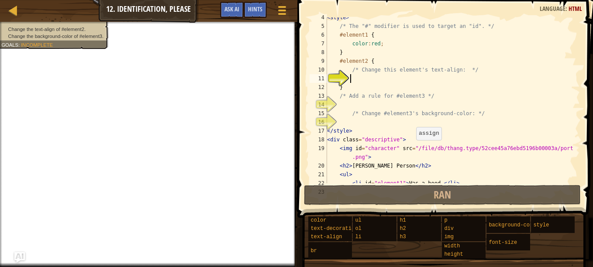
scroll to position [31, 0]
type textarea "T"
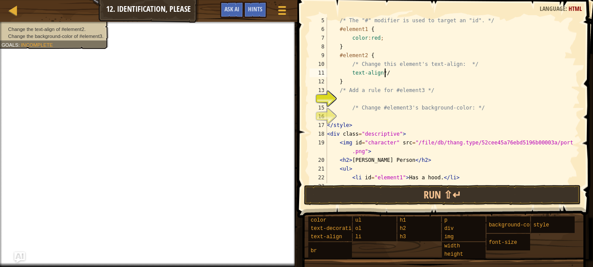
scroll to position [4, 4]
click at [350, 74] on div "/* The "#" modifier is used to target an "id". */ #element1 { color : red ; } #…" at bounding box center [449, 107] width 248 height 183
click at [394, 78] on div "/* The "#" modifier is used to target an "id". */ #element1 { color : red ; } #…" at bounding box center [449, 107] width 248 height 183
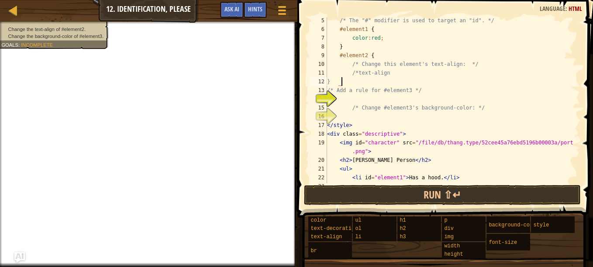
click at [389, 72] on div "/* The "#" modifier is used to target an "id". */ #element1 { color : red ; } #…" at bounding box center [449, 107] width 248 height 183
type textarea "/*text-align:*/"
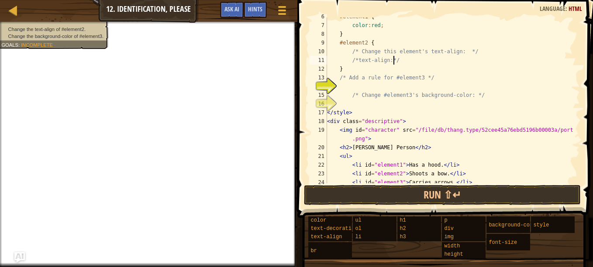
scroll to position [48, 0]
click at [359, 104] on div "#element1 { color : red ; } #element2 { /* Change this element's text-align: */…" at bounding box center [449, 104] width 248 height 183
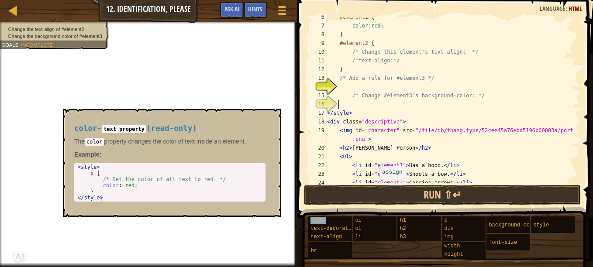
click at [333, 221] on div "color" at bounding box center [337, 221] width 59 height 8
click at [343, 104] on div "#element1 { color : red ; } #element2 { /* Change this element's text-align: */…" at bounding box center [449, 104] width 248 height 183
click at [275, 117] on button "×" at bounding box center [271, 119] width 7 height 12
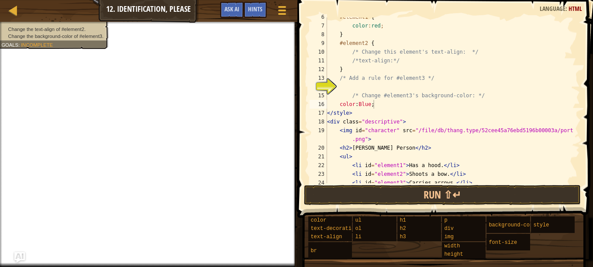
click at [362, 104] on div "#element1 { color : red ; } #element2 { /* Change this element's text-align: */…" at bounding box center [449, 104] width 248 height 183
click at [370, 106] on div "#element1 { color : red ; } #element2 { /* Change this element's text-align: */…" at bounding box center [449, 104] width 248 height 183
click at [382, 113] on div "#element1 { color : red ; } #element2 { /* Change this element's text-align: */…" at bounding box center [449, 104] width 248 height 183
click at [377, 103] on div "#element1 { color : red ; } #element2 { /* Change this element's text-align: */…" at bounding box center [449, 104] width 248 height 183
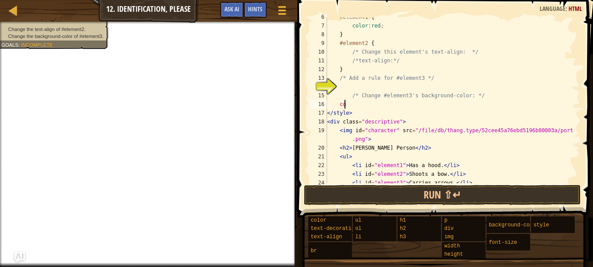
type textarea "c"
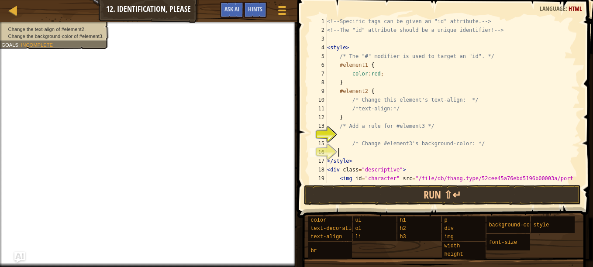
scroll to position [1, 0]
click at [370, 115] on div "<!-- Specific tags can be given an "id" attribute. --> <!-- The "id" attribute …" at bounding box center [449, 113] width 248 height 192
click at [363, 119] on div "<!-- Specific tags can be given an "id" attribute. --> <!-- The "id" attribute …" at bounding box center [449, 113] width 248 height 192
drag, startPoint x: 395, startPoint y: 116, endPoint x: 543, endPoint y: 124, distance: 149.0
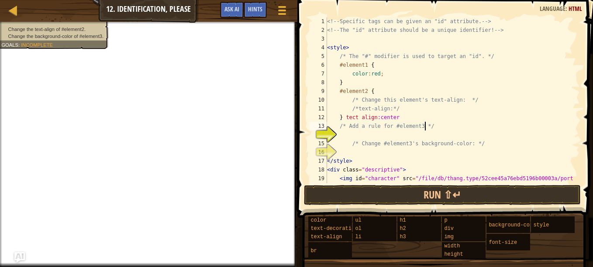
click at [543, 124] on div "<!-- Specific tags can be given an "id" attribute. --> <!-- The "id" attribute …" at bounding box center [449, 113] width 248 height 192
click at [396, 116] on div "<!-- Specific tags can be given an "id" attribute. --> <!-- The "id" attribute …" at bounding box center [449, 113] width 248 height 192
click at [379, 143] on div "<!-- Specific tags can be given an "id" attribute. --> <!-- The "id" attribute …" at bounding box center [449, 113] width 248 height 192
type textarea "/* Change #element3's background-color: */"
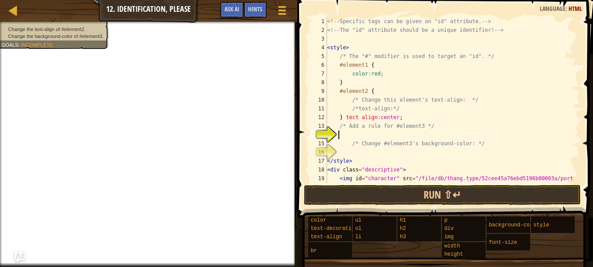
click at [365, 137] on div "<!-- Specific tags can be given an "id" attribute. --> <!-- The "id" attribute …" at bounding box center [449, 113] width 248 height 192
